Goal: Task Accomplishment & Management: Manage account settings

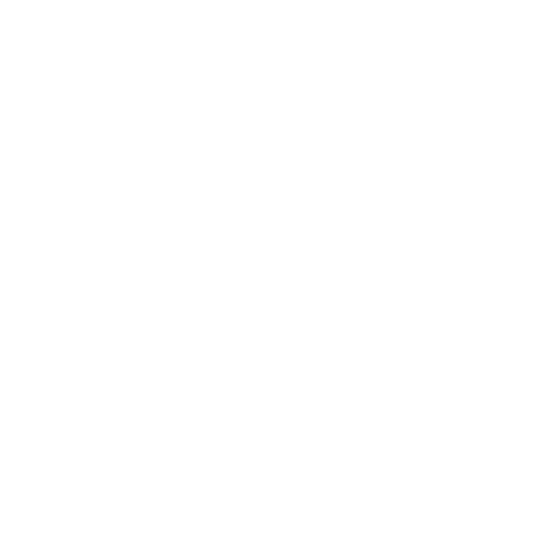
click at [181, 514] on body at bounding box center [269, 268] width 538 height 536
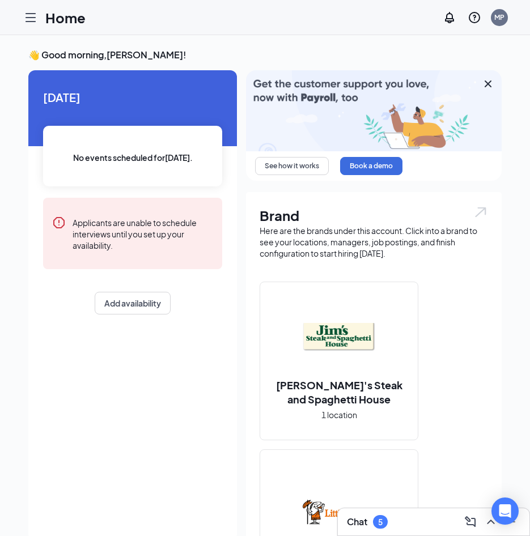
click at [31, 18] on icon "Hamburger" at bounding box center [30, 18] width 9 height 8
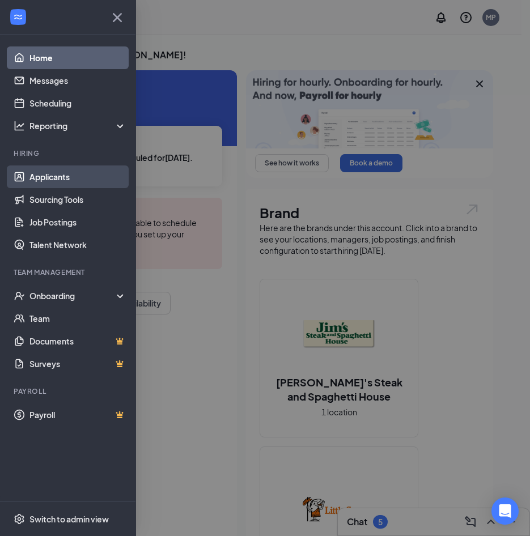
click at [51, 175] on link "Applicants" at bounding box center [77, 176] width 97 height 23
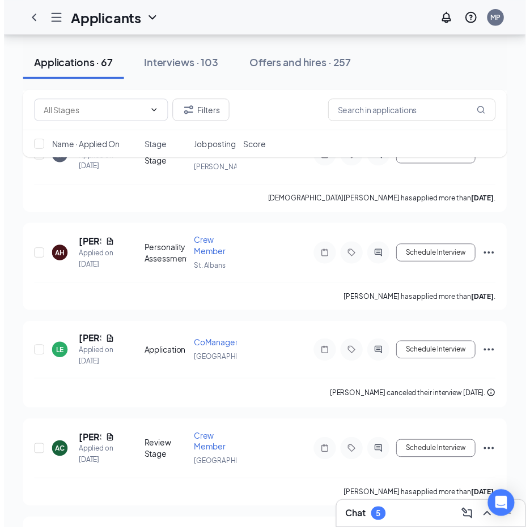
scroll to position [680, 0]
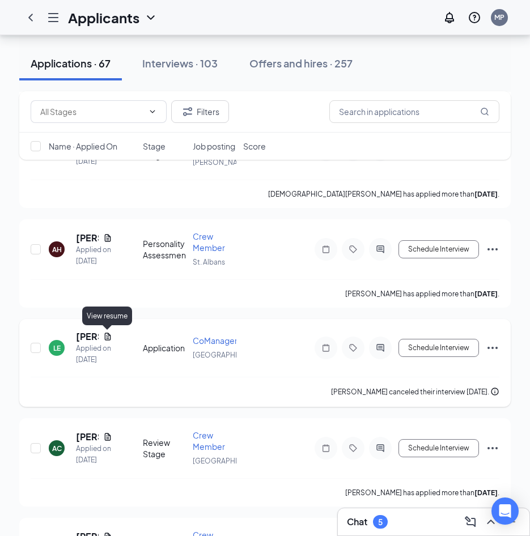
click at [105, 338] on icon "Document" at bounding box center [107, 336] width 9 height 9
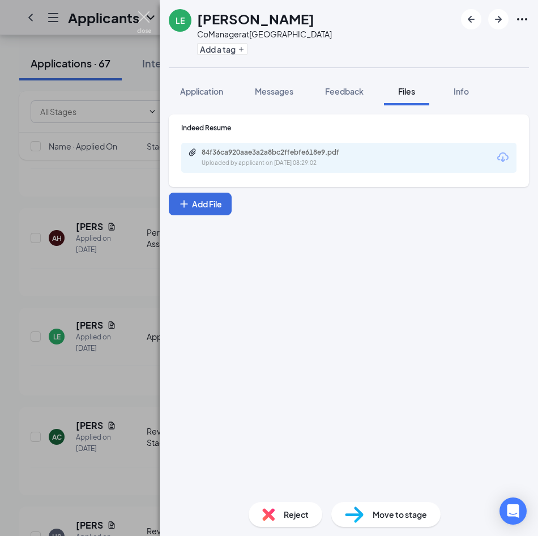
click at [142, 20] on img at bounding box center [144, 22] width 14 height 22
